Goal: Find specific page/section: Find specific page/section

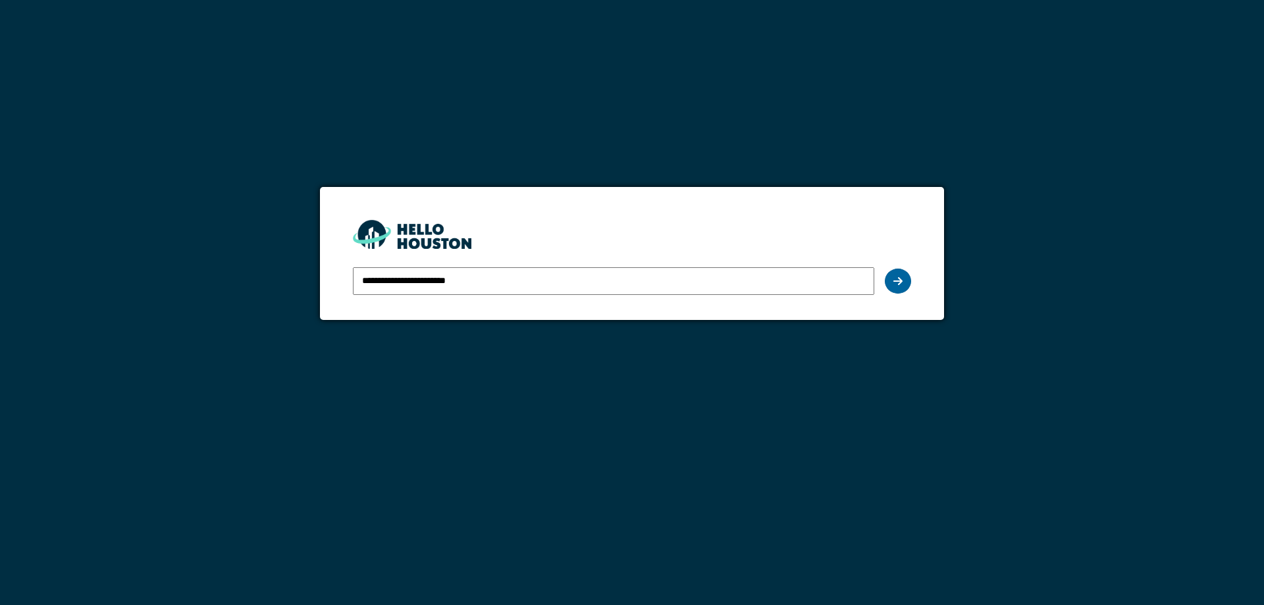
click at [902, 289] on div at bounding box center [898, 281] width 26 height 25
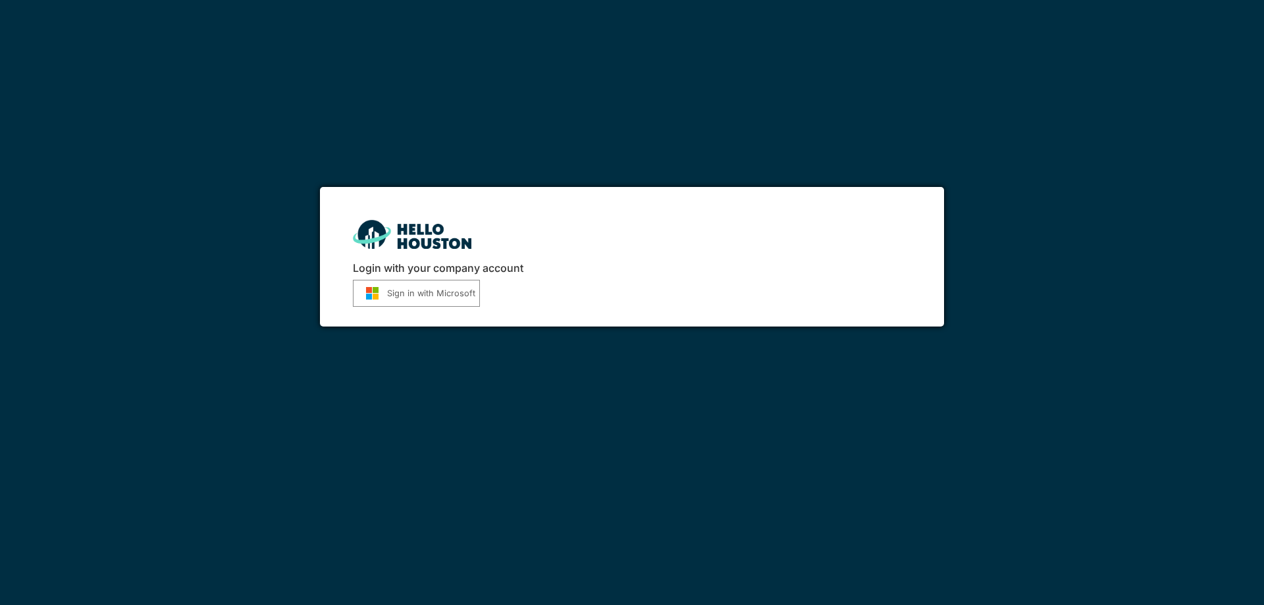
click at [425, 291] on button "Sign in with Microsoft" at bounding box center [416, 293] width 127 height 27
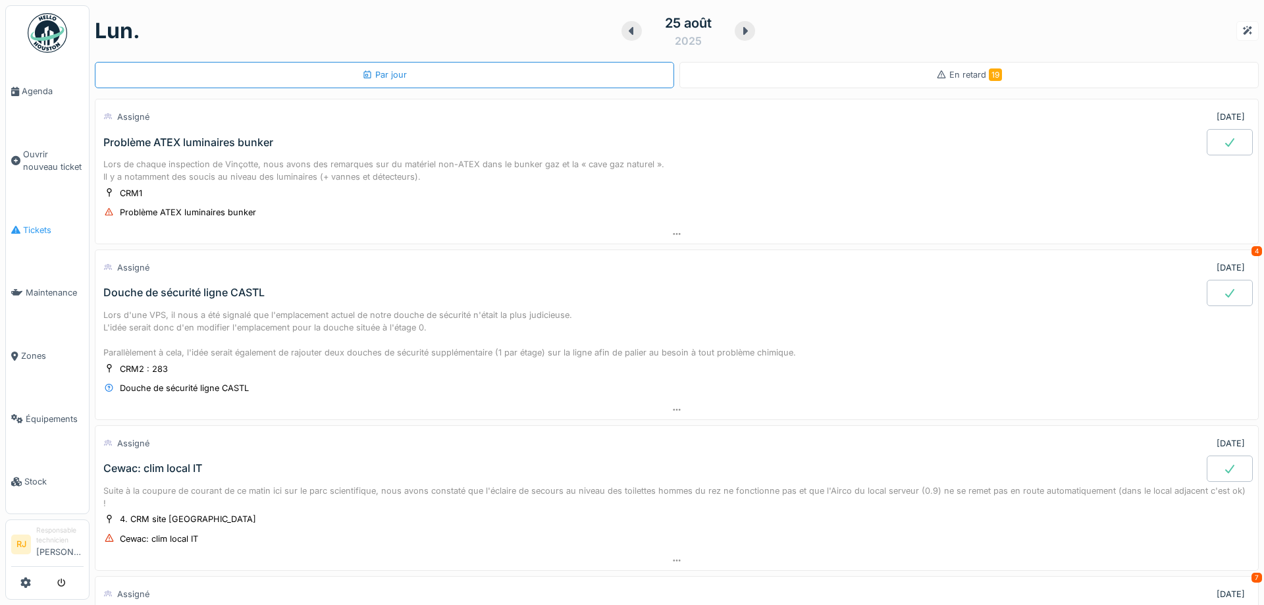
click at [43, 234] on link "Tickets" at bounding box center [47, 230] width 83 height 63
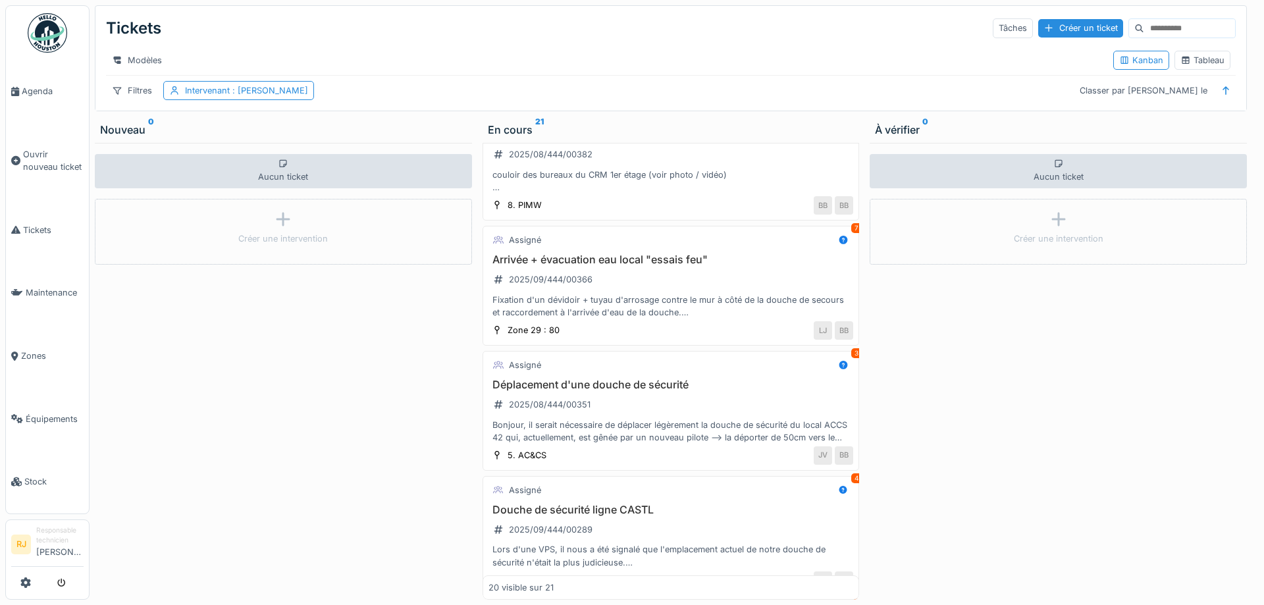
scroll to position [296, 0]
